Goal: Navigation & Orientation: Find specific page/section

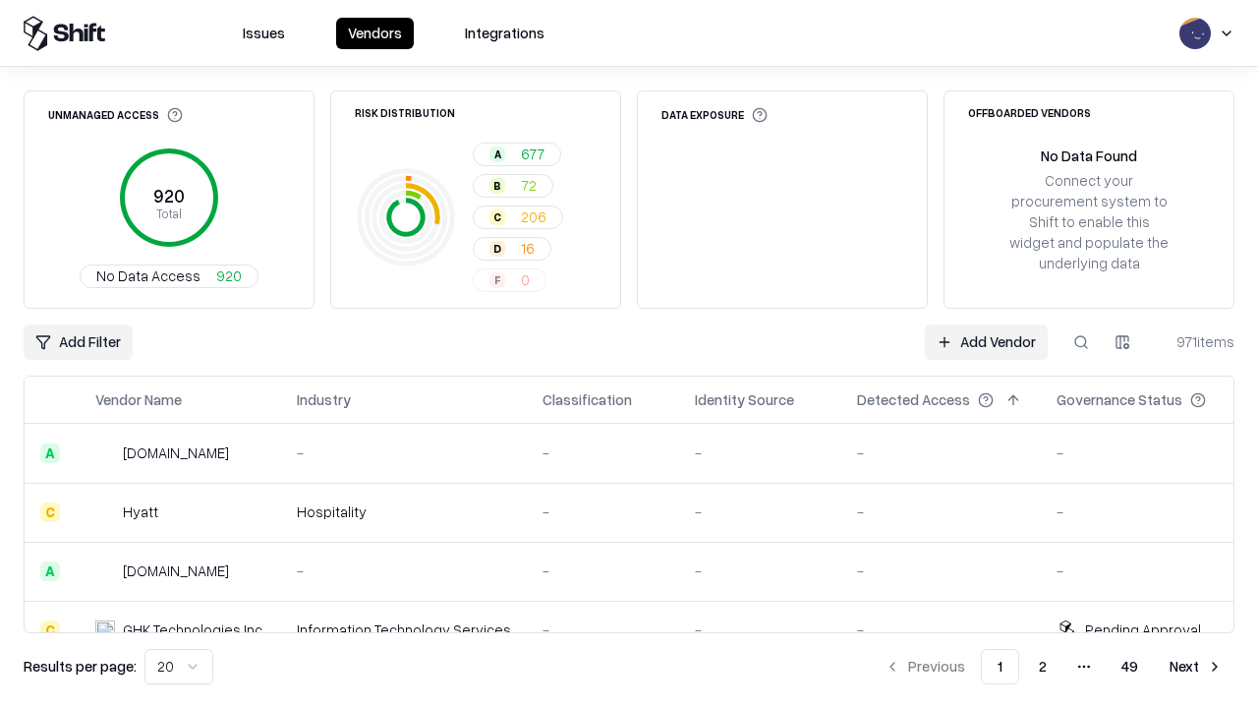
click at [179, 666] on html "Issues Vendors Integrations Unmanaged Access 920 Total No Data Access 920 Risk …" at bounding box center [629, 354] width 1258 height 708
click at [1196, 666] on button "Next" at bounding box center [1196, 666] width 77 height 35
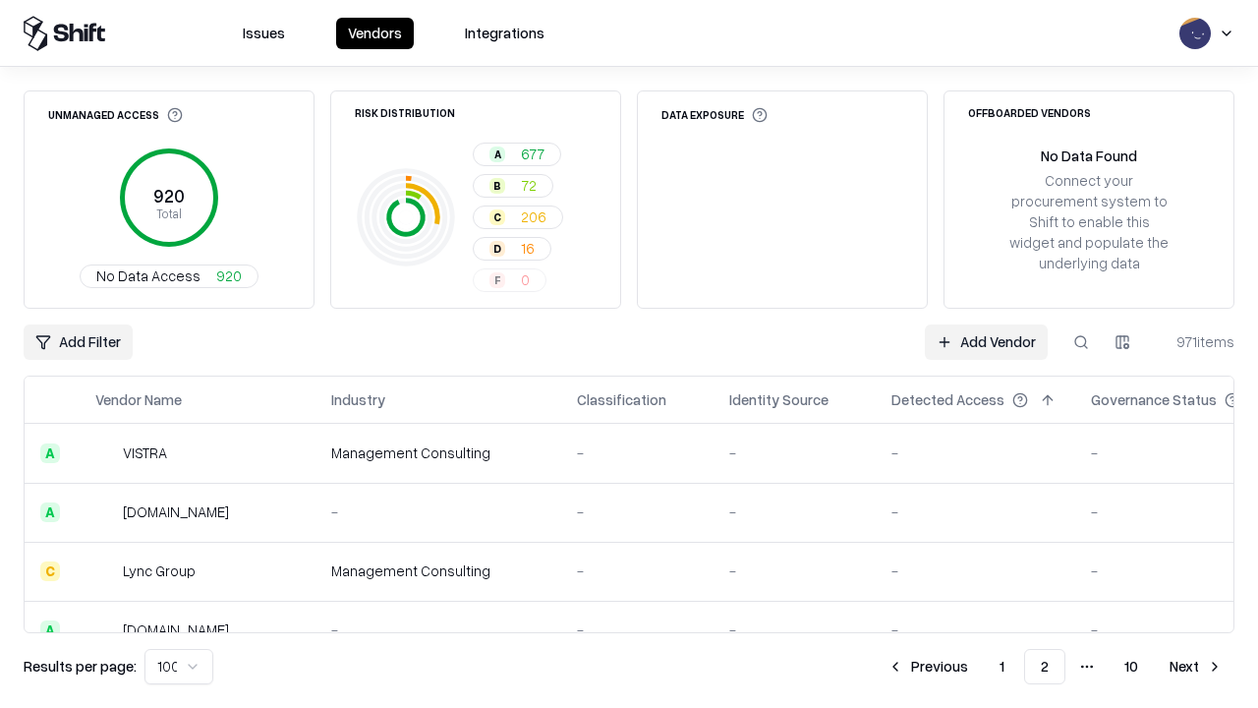
click at [1196, 666] on button "Next" at bounding box center [1196, 666] width 77 height 35
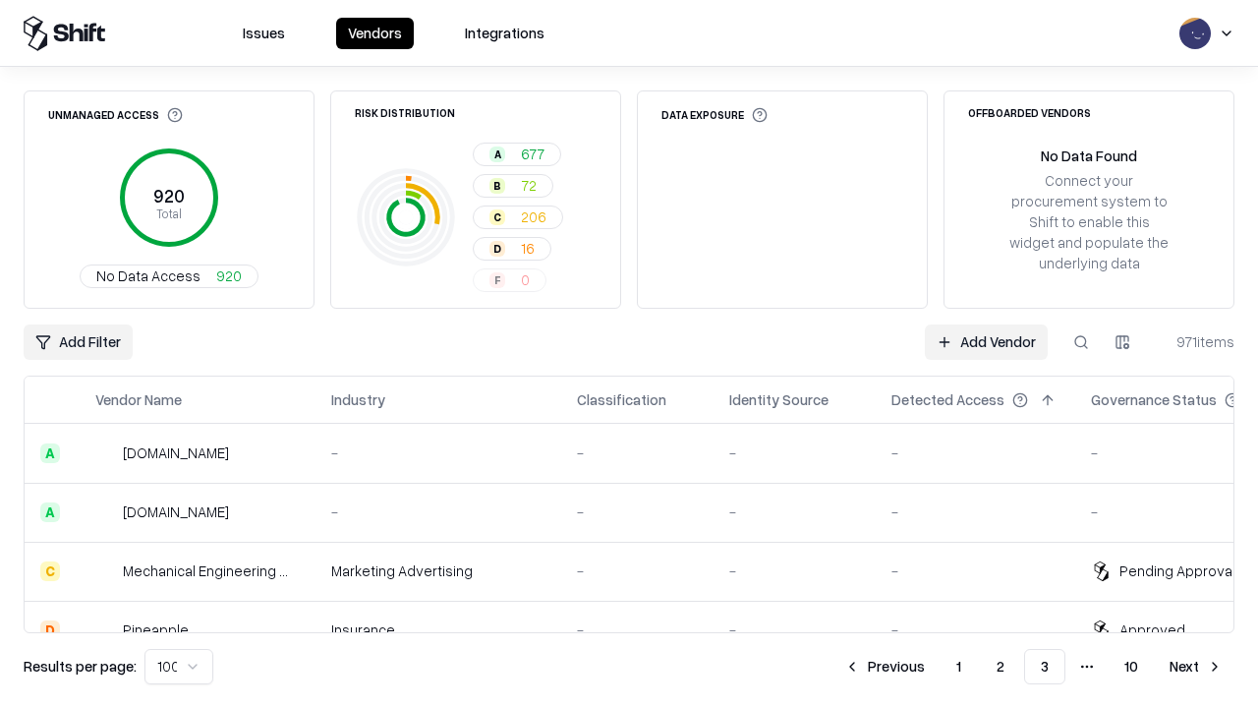
click at [1196, 666] on button "Next" at bounding box center [1196, 666] width 77 height 35
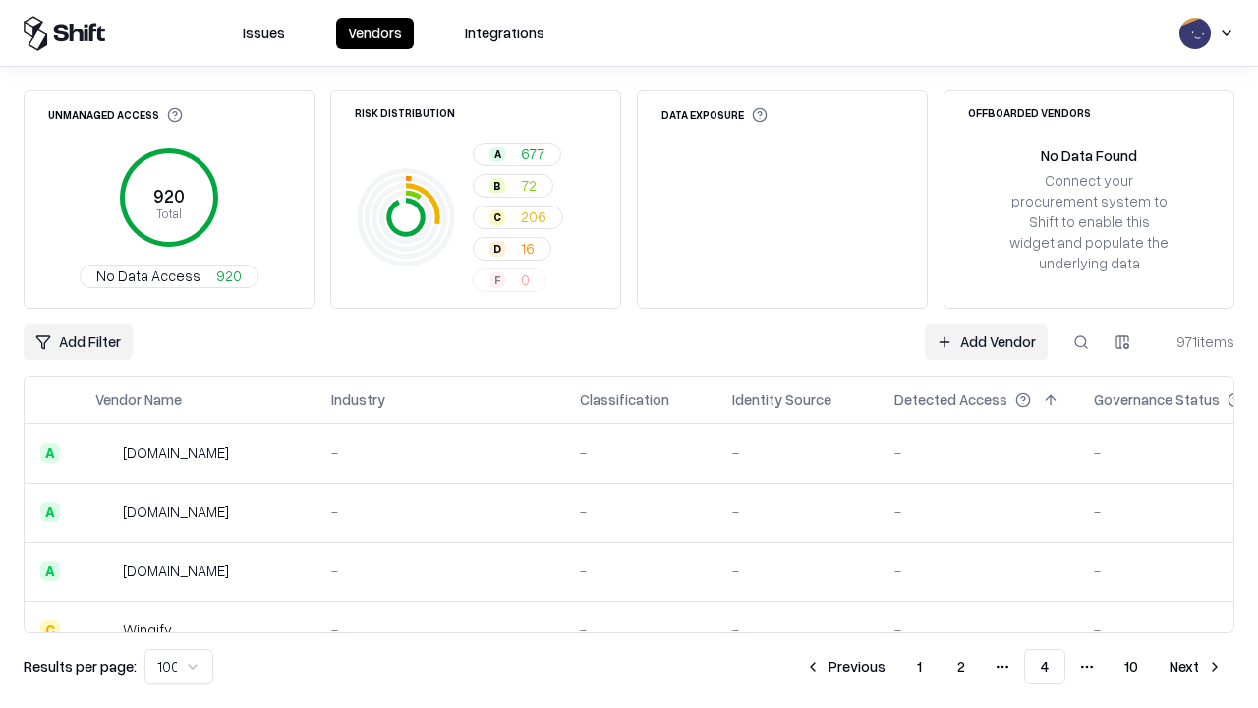
click at [1196, 666] on button "Next" at bounding box center [1196, 666] width 77 height 35
